Goal: Information Seeking & Learning: Learn about a topic

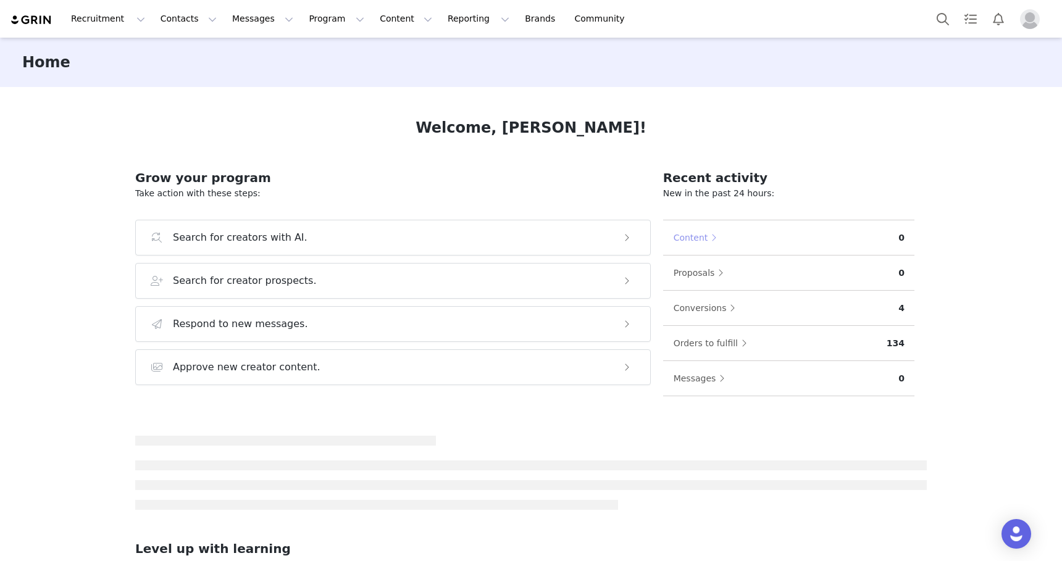
click at [687, 229] on button "Content" at bounding box center [698, 238] width 51 height 20
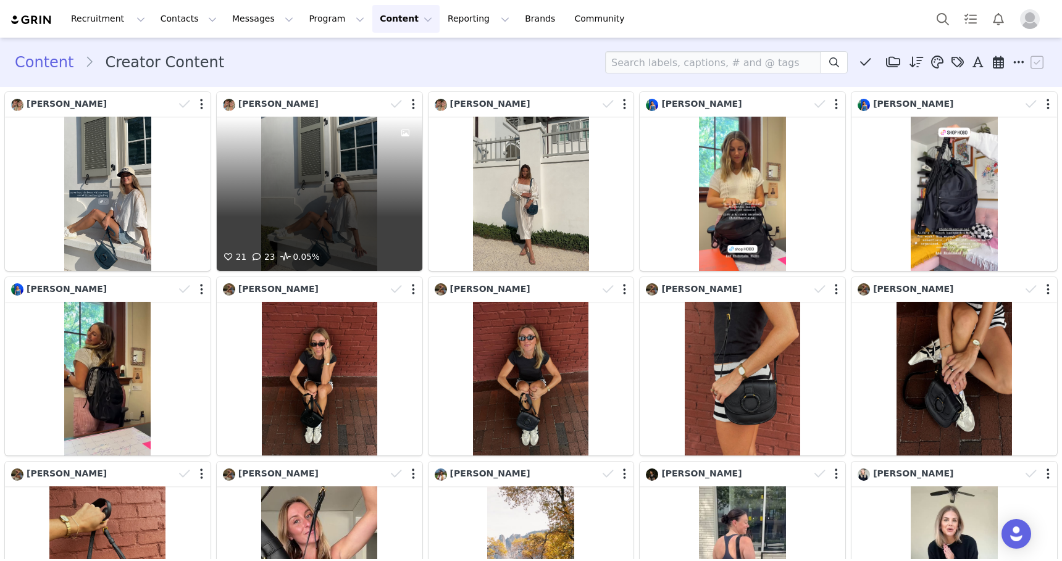
click at [328, 178] on div "21 23 0.05%" at bounding box center [320, 194] width 206 height 154
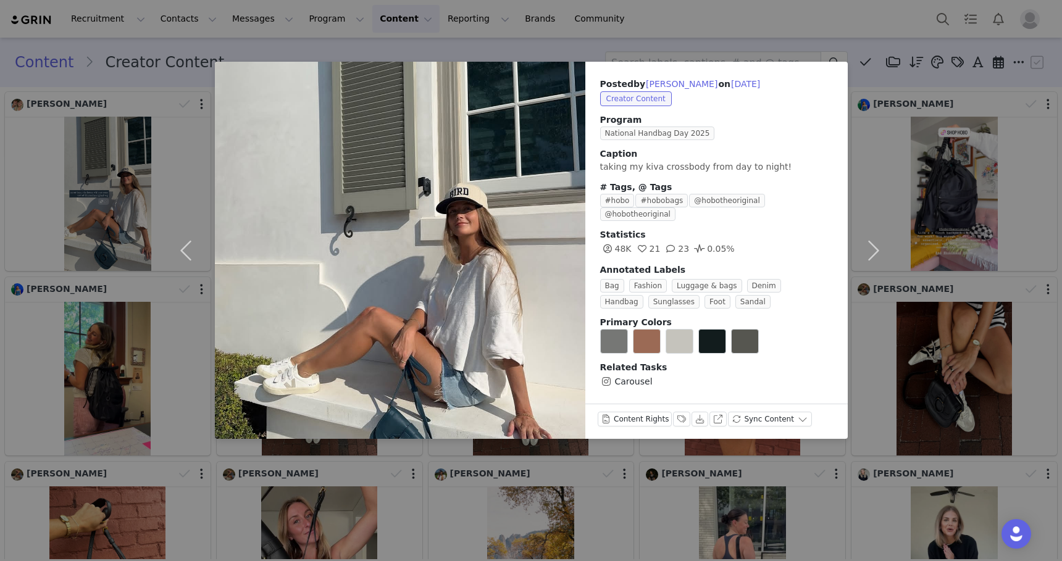
click at [105, 195] on div "Posted by [PERSON_NAME] on [DATE] Creator Content Program National Handbag Day …" at bounding box center [531, 280] width 1062 height 561
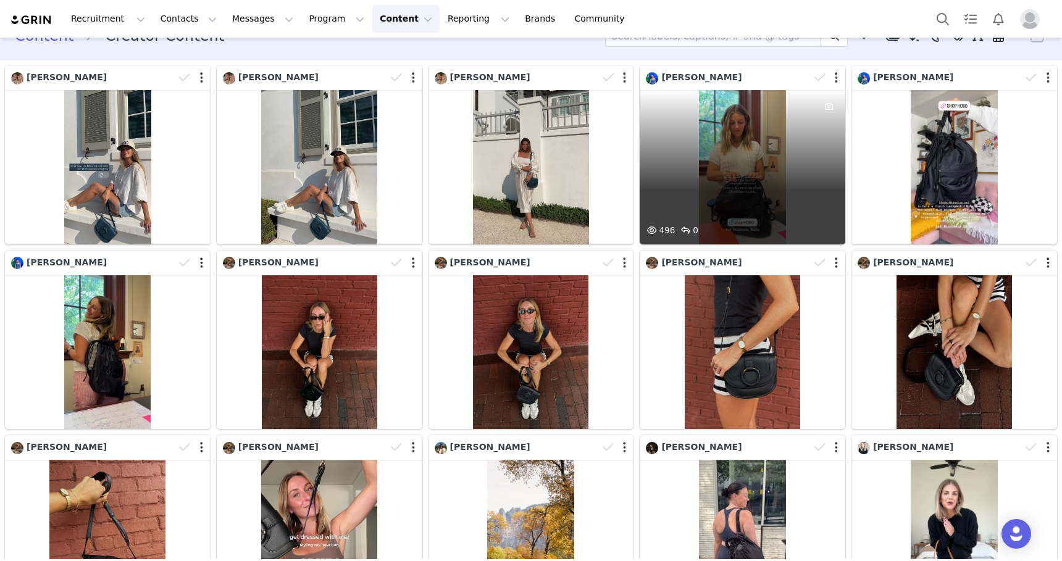
scroll to position [40, 0]
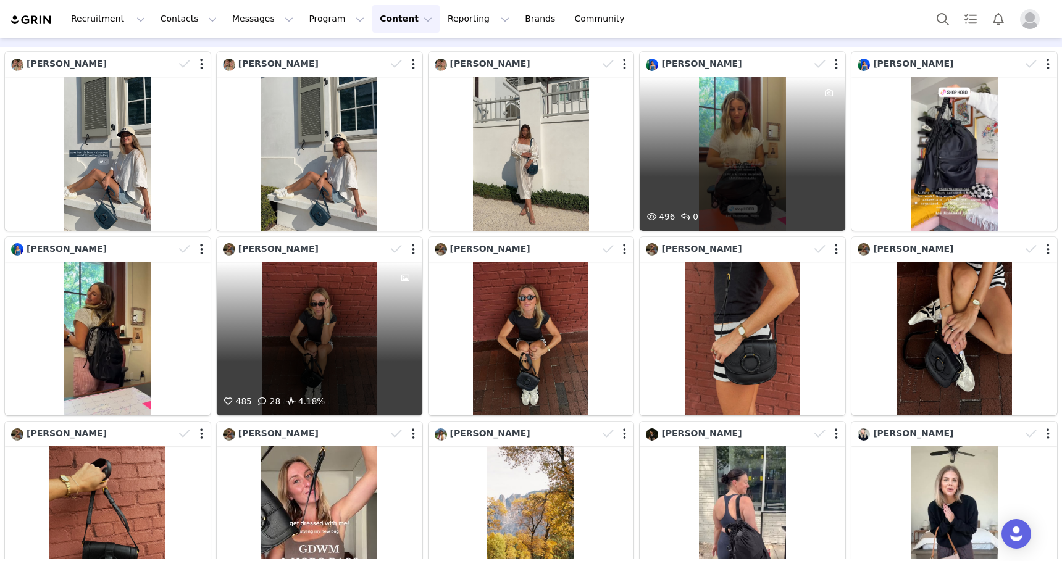
click at [302, 333] on div "485 28 4.18%" at bounding box center [320, 339] width 206 height 154
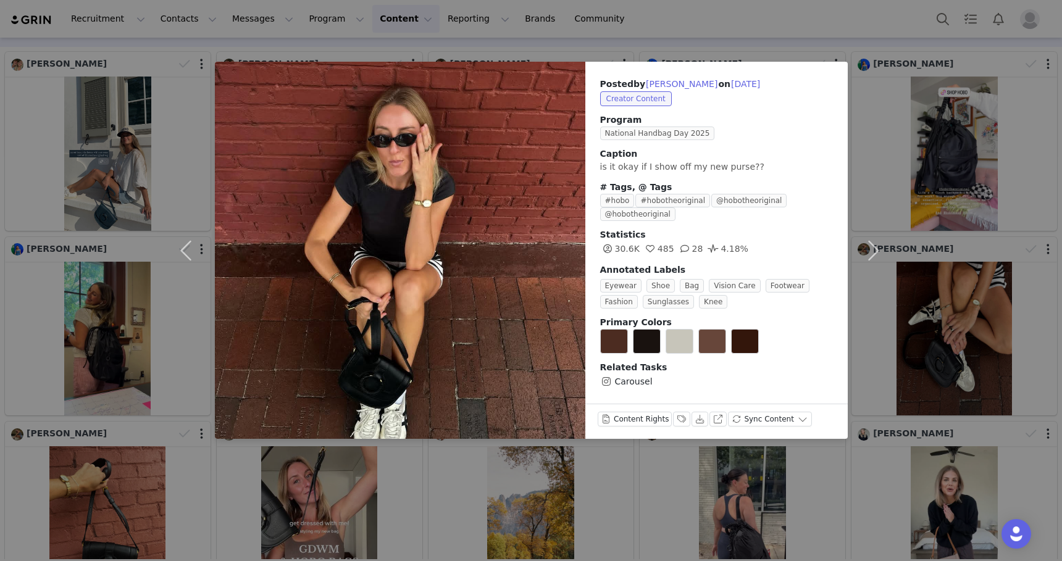
click at [697, 83] on span "Posted by [PERSON_NAME] on [DATE]" at bounding box center [680, 84] width 161 height 10
click at [691, 83] on button "[PERSON_NAME]" at bounding box center [681, 84] width 73 height 15
type input "[PERSON_NAME]"
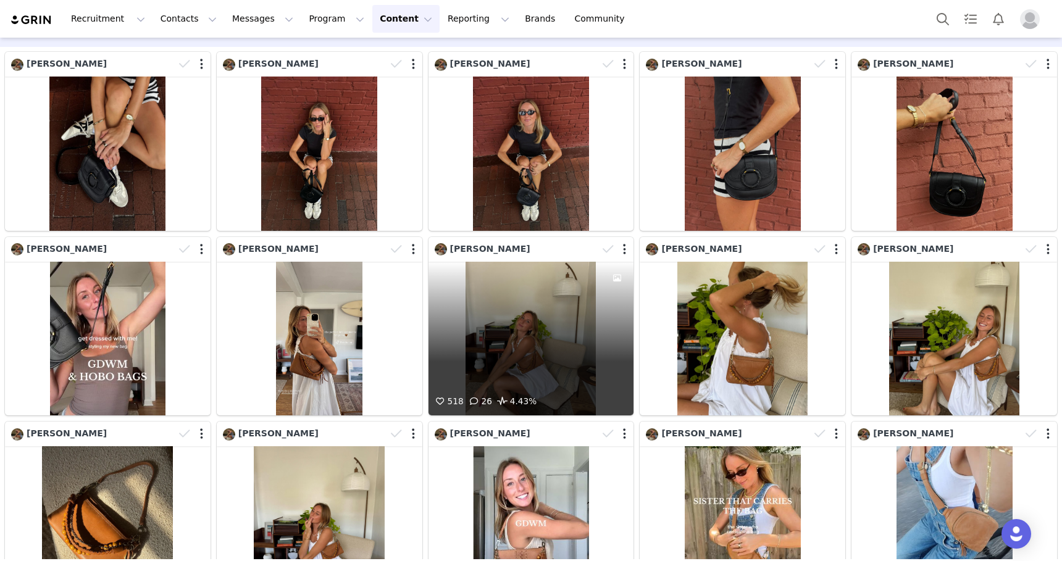
click at [541, 332] on div "518 26 4.43%" at bounding box center [531, 339] width 206 height 154
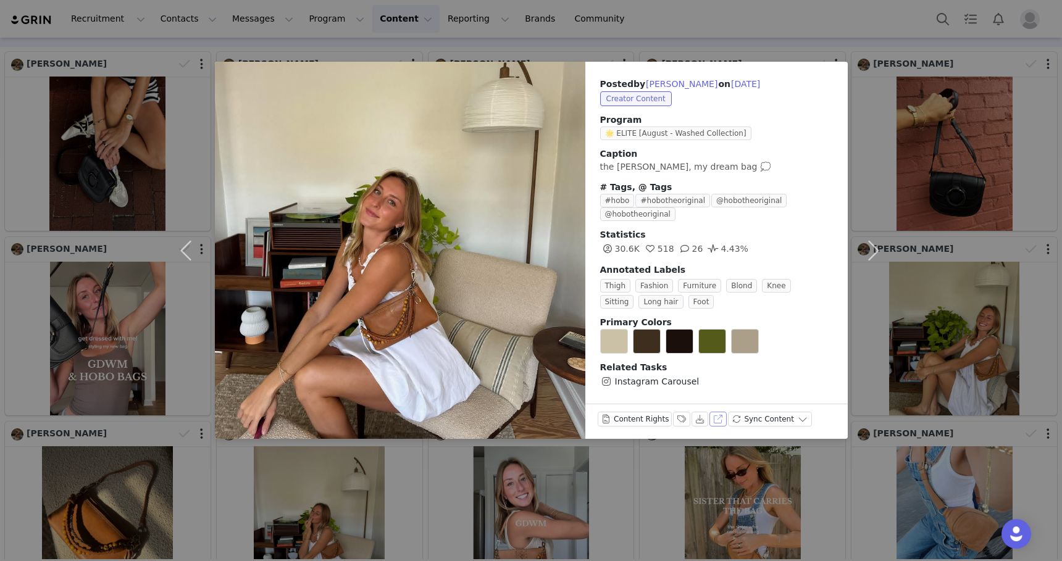
click at [716, 421] on button "View on Instagram" at bounding box center [717, 419] width 17 height 15
